Goal: Task Accomplishment & Management: Manage account settings

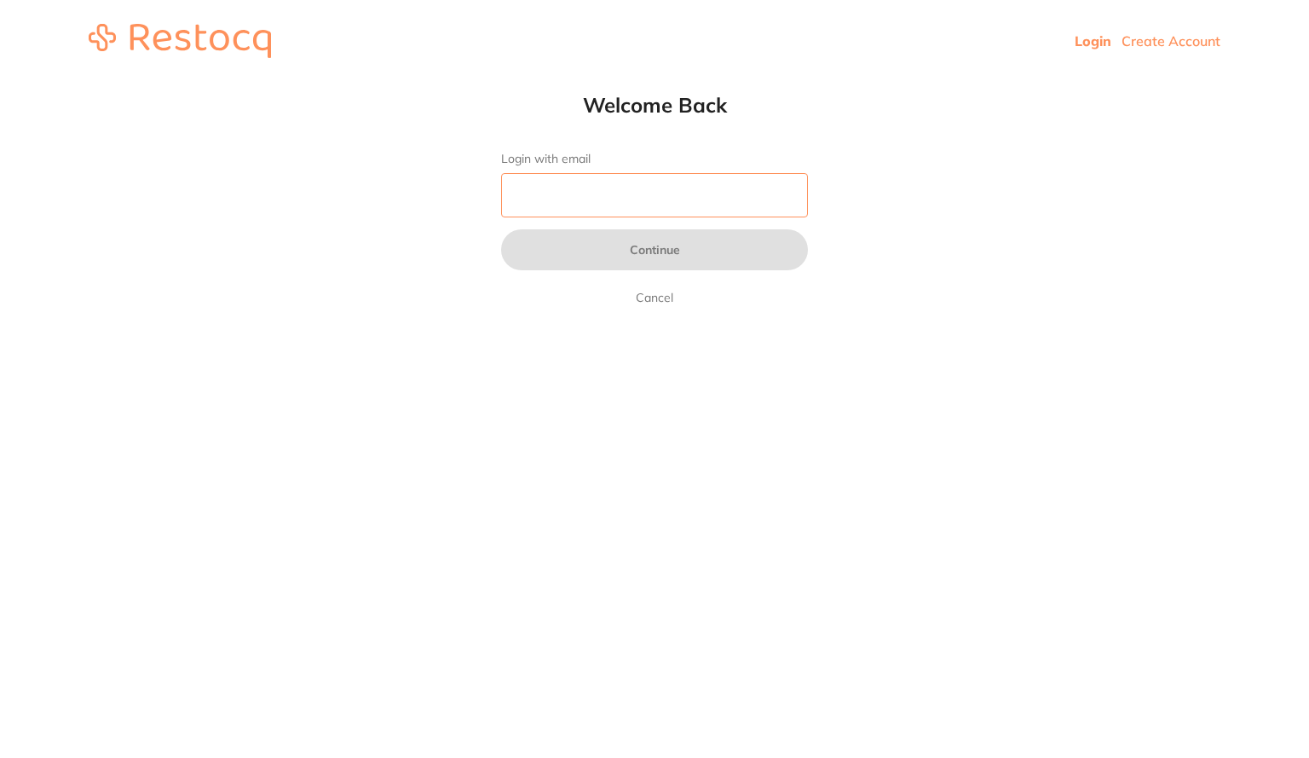
click at [662, 207] on input "Login with email" at bounding box center [654, 195] width 307 height 44
click at [731, 118] on div "Welcome Back Login with email Continue Cancel" at bounding box center [654, 200] width 375 height 216
click at [687, 181] on input "Login with email" at bounding box center [654, 195] width 307 height 44
type input "[EMAIL_ADDRESS][DOMAIN_NAME]"
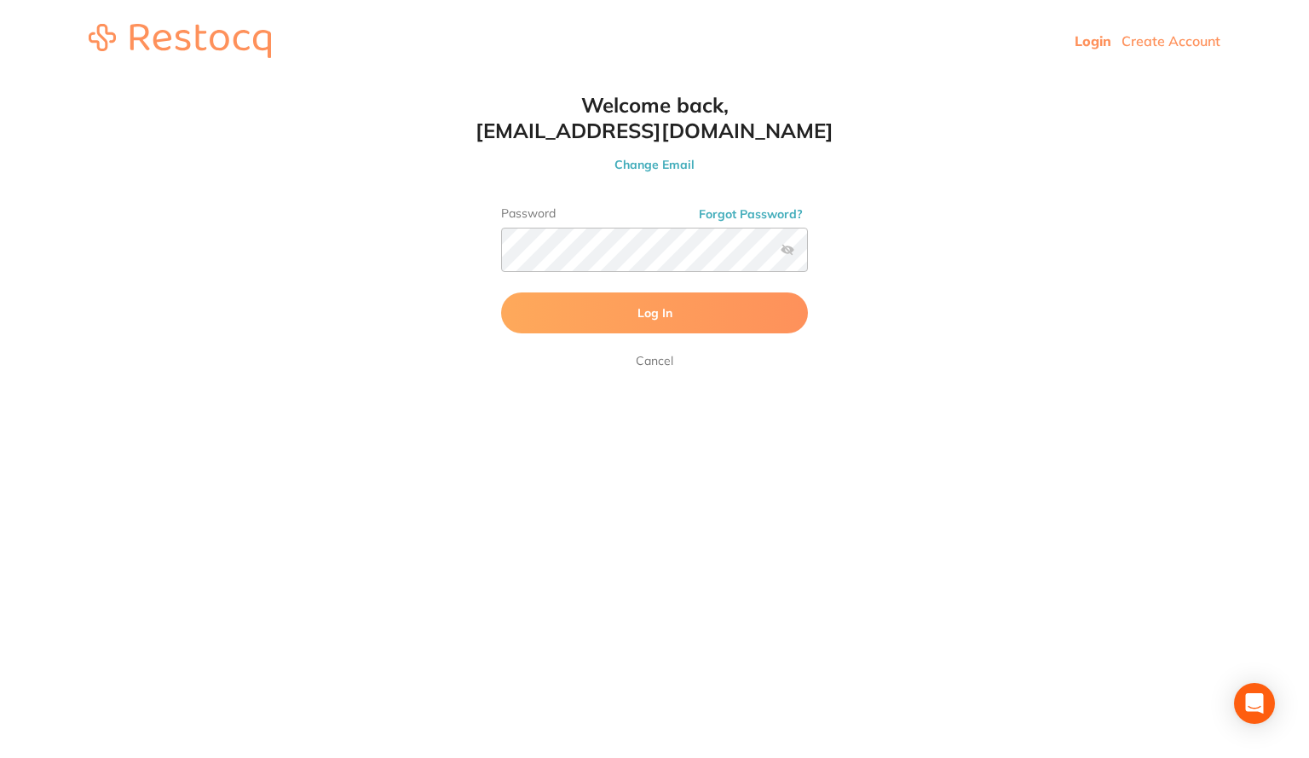
click at [842, 82] on html "Login Create Account Welcome Back Login with email [EMAIL_ADDRESS][DOMAIN_NAME]…" at bounding box center [654, 41] width 1309 height 82
click at [706, 309] on button "Log In" at bounding box center [654, 312] width 307 height 41
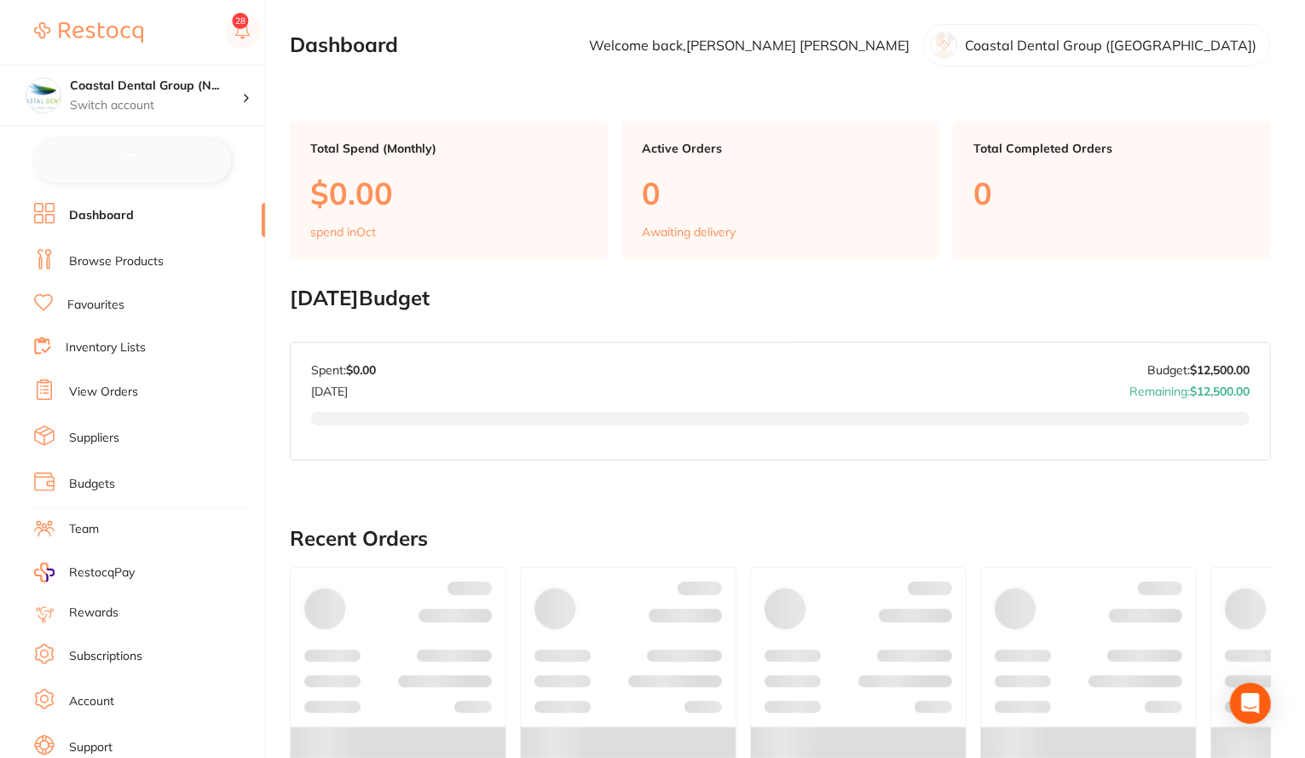
checkbox input "false"
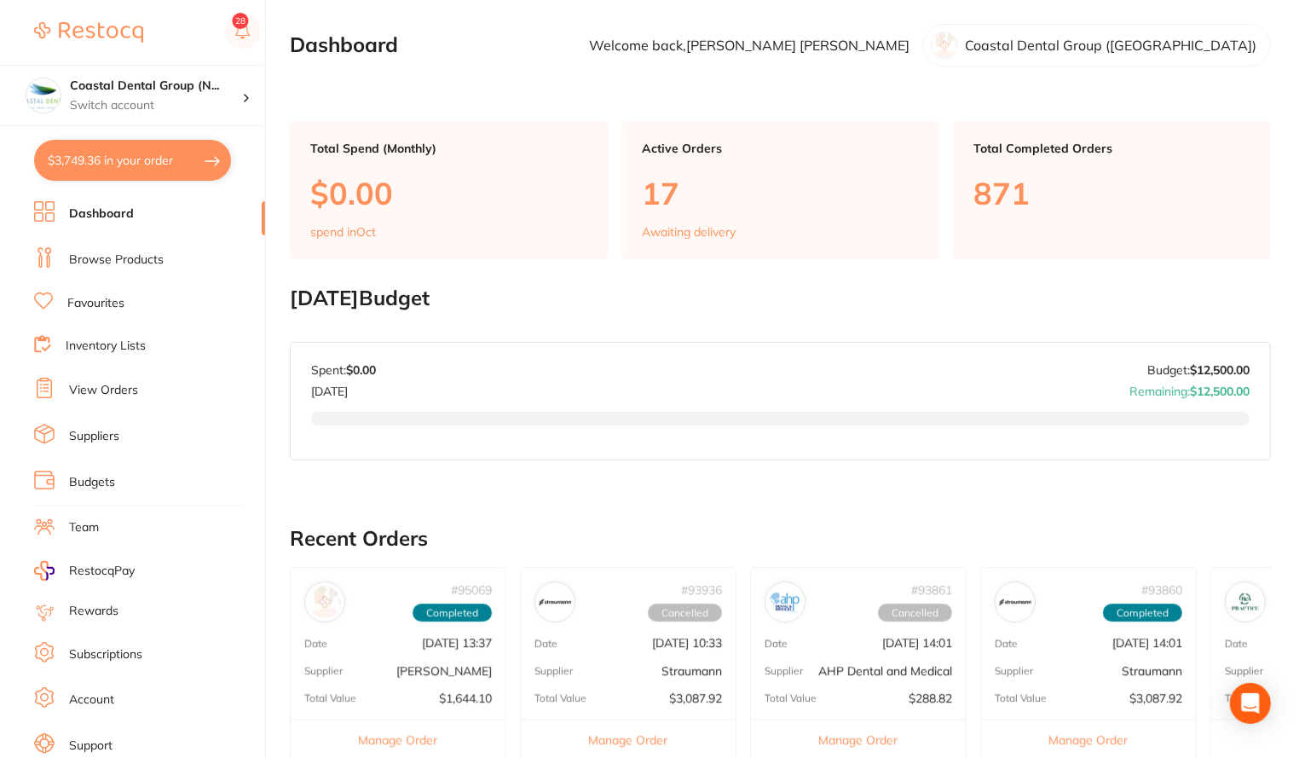
click at [101, 646] on link "Subscriptions" at bounding box center [105, 654] width 73 height 17
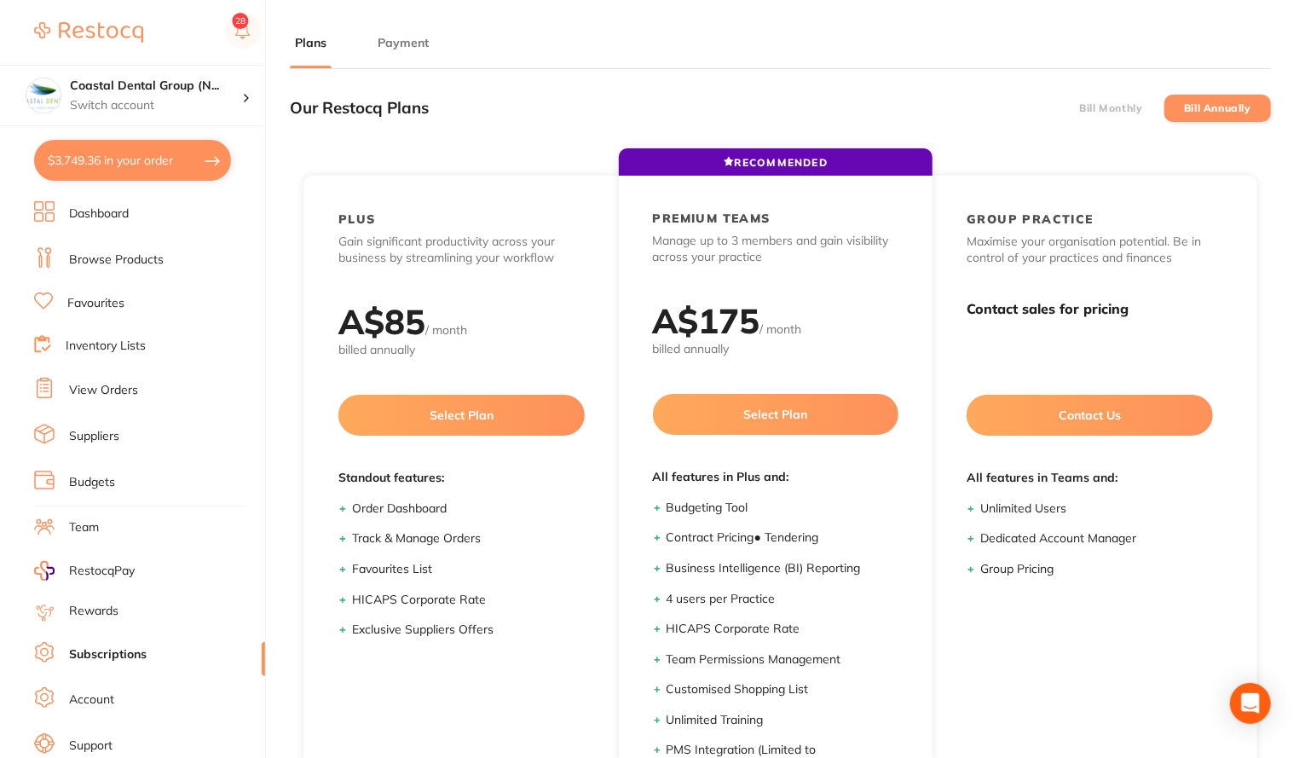
click at [404, 36] on button "Payment" at bounding box center [402, 43] width 61 height 16
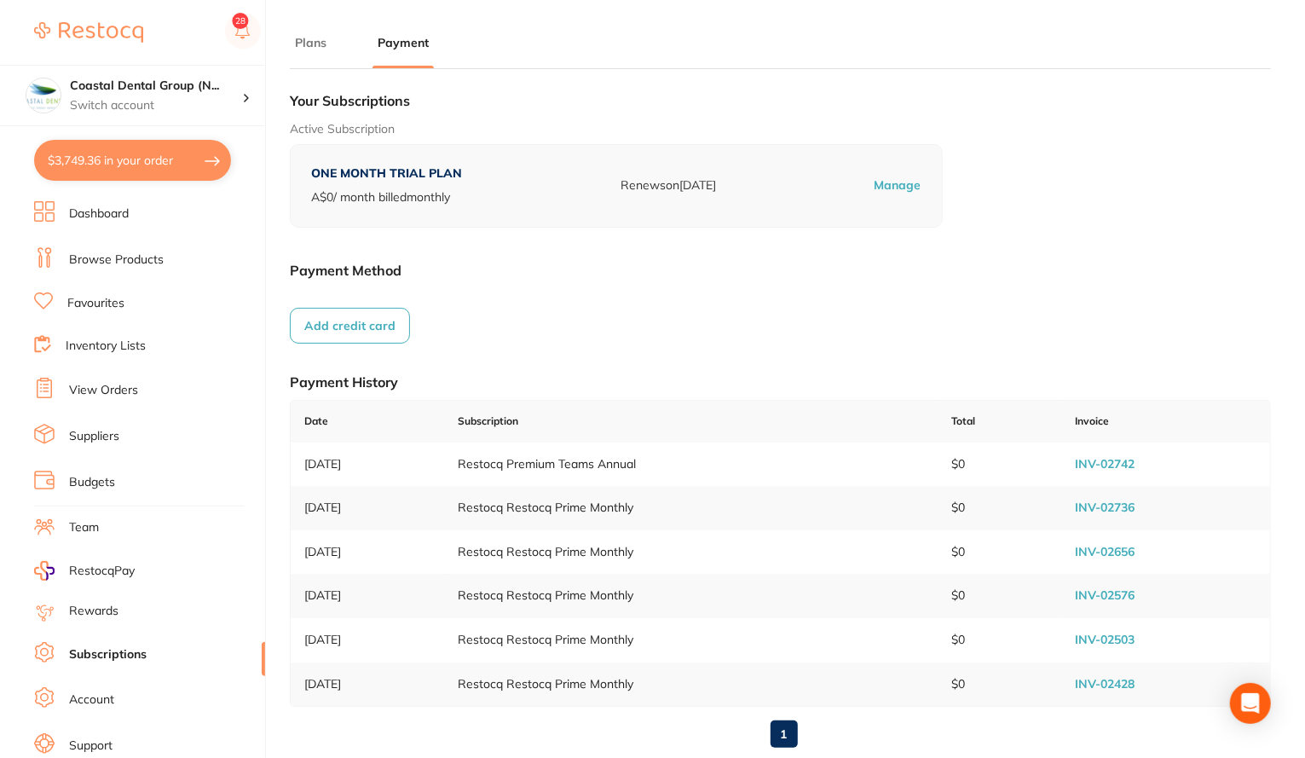
click at [308, 45] on button "Plans" at bounding box center [311, 43] width 42 height 16
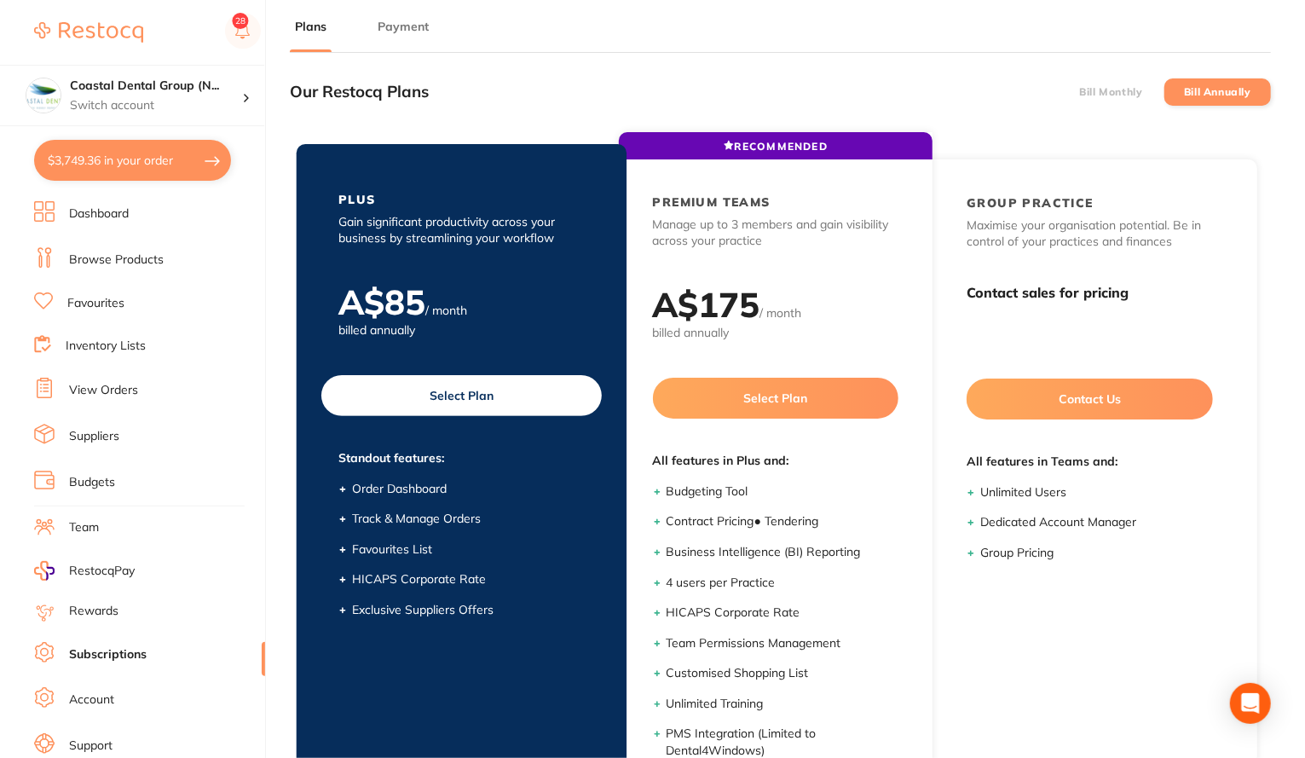
scroll to position [15, 0]
